Goal: Task Accomplishment & Management: Use online tool/utility

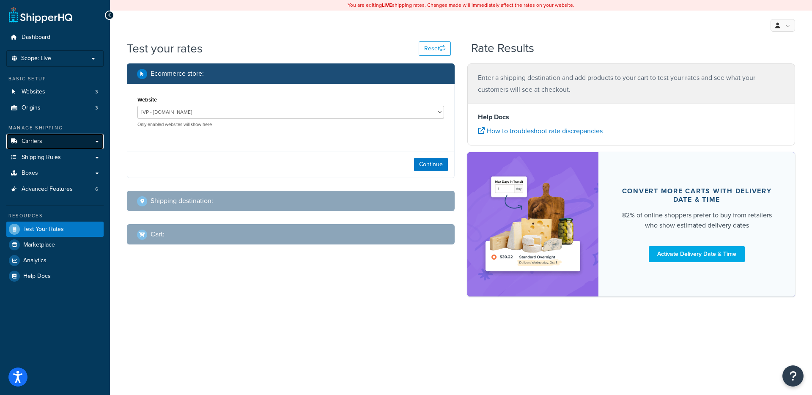
click at [51, 140] on link "Carriers" at bounding box center [54, 142] width 97 height 16
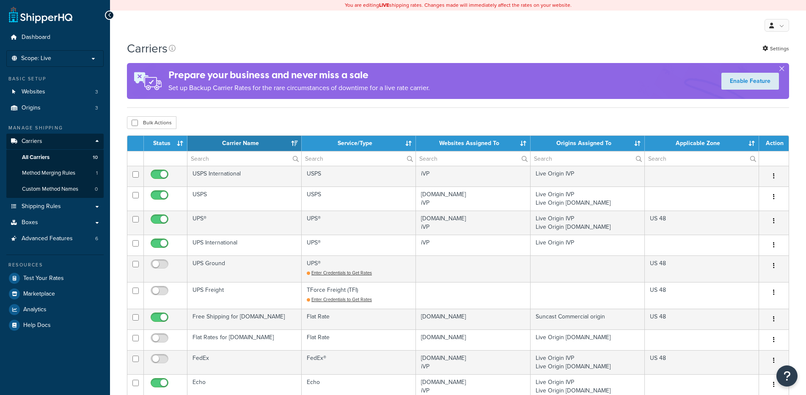
select select "15"
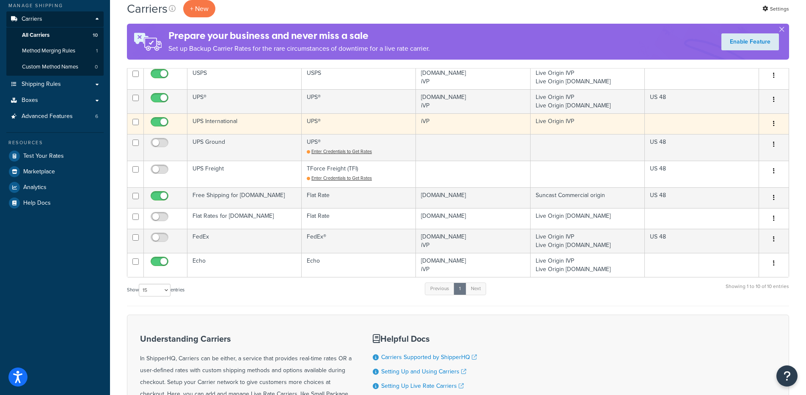
scroll to position [132, 0]
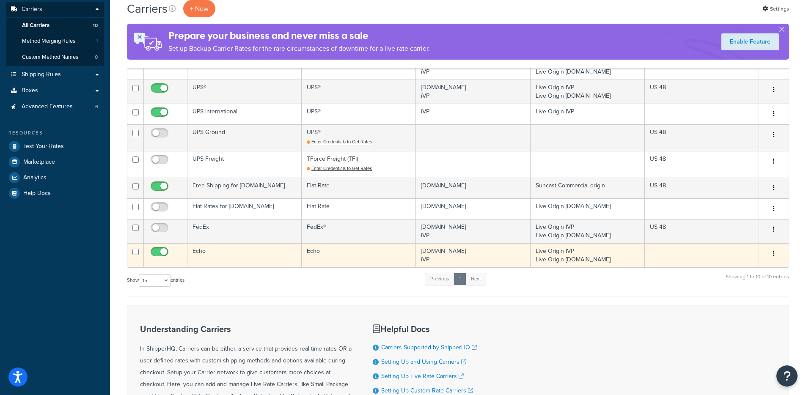
click at [266, 258] on td "Echo" at bounding box center [244, 255] width 114 height 24
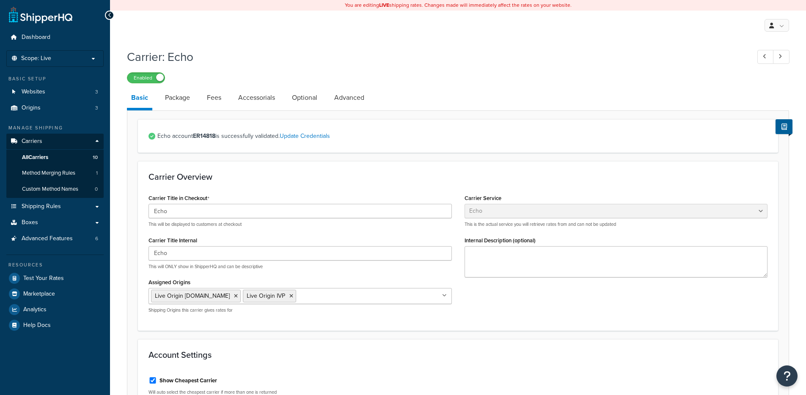
select select "echoFreight"
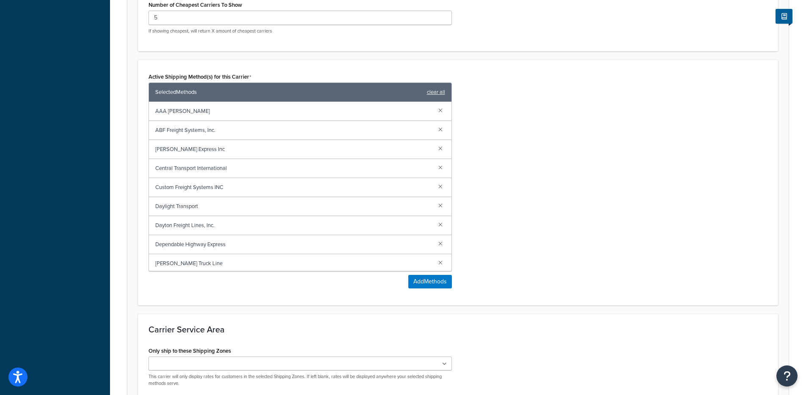
scroll to position [306, 0]
